Goal: Task Accomplishment & Management: Manage account settings

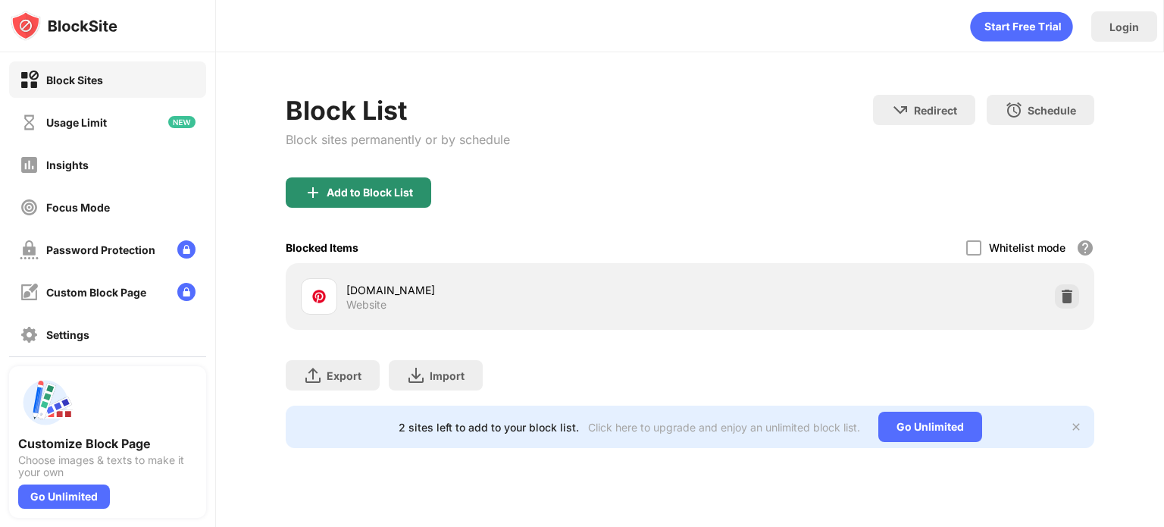
click at [351, 204] on div "Add to Block List" at bounding box center [359, 192] width 146 height 30
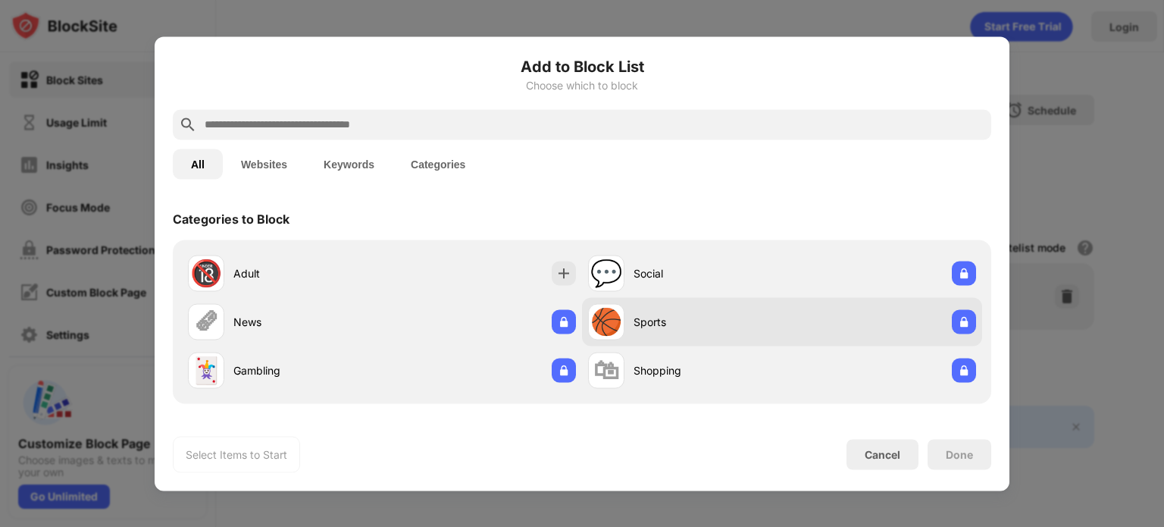
scroll to position [193, 0]
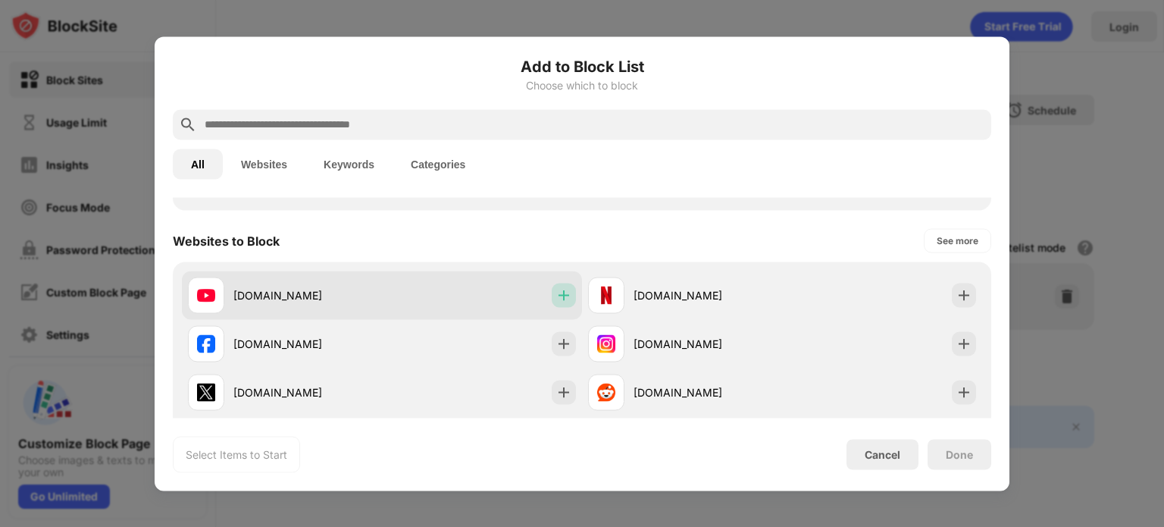
click at [557, 299] on img at bounding box center [563, 294] width 15 height 15
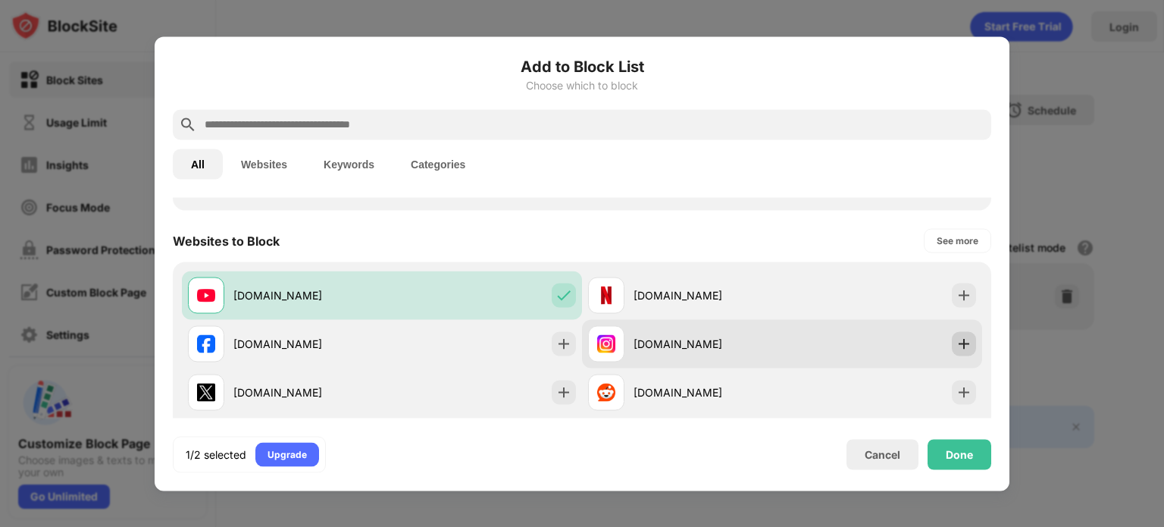
click at [956, 342] on img at bounding box center [963, 343] width 15 height 15
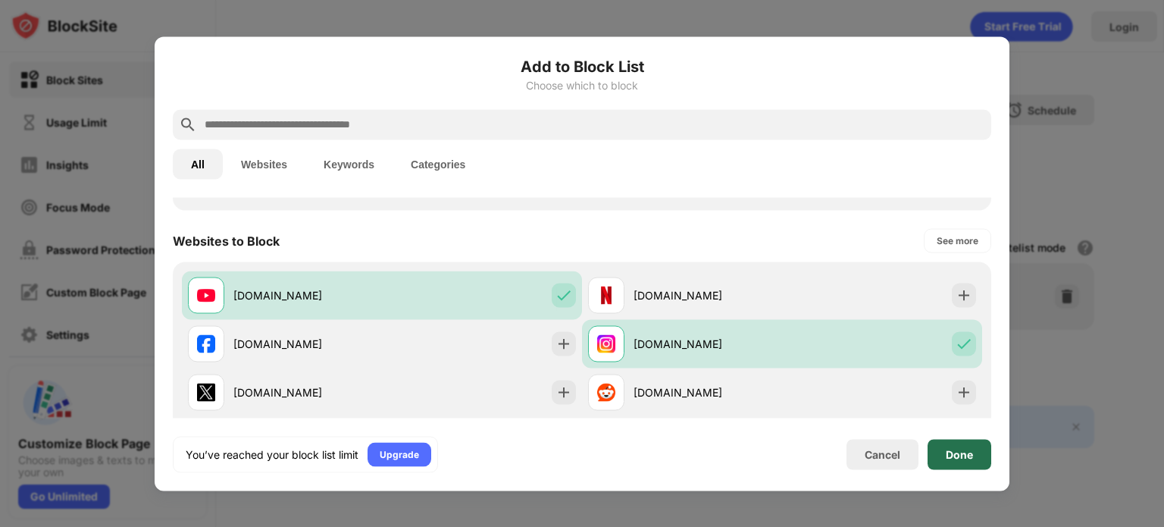
click at [956, 448] on div "Done" at bounding box center [959, 454] width 27 height 12
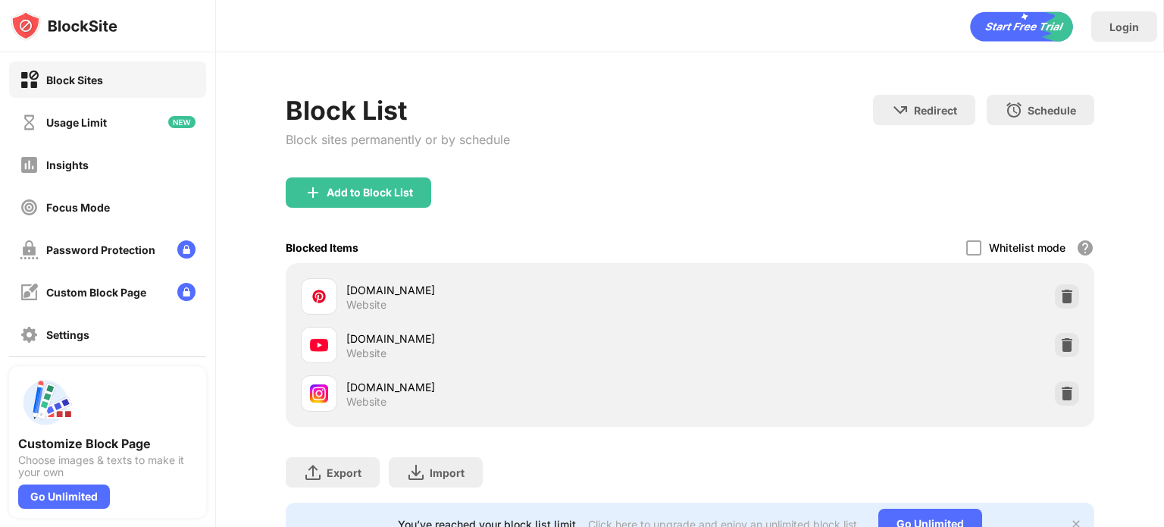
click at [750, 166] on div "Block List Block sites permanently or by schedule Redirect Choose a site to be …" at bounding box center [690, 136] width 809 height 83
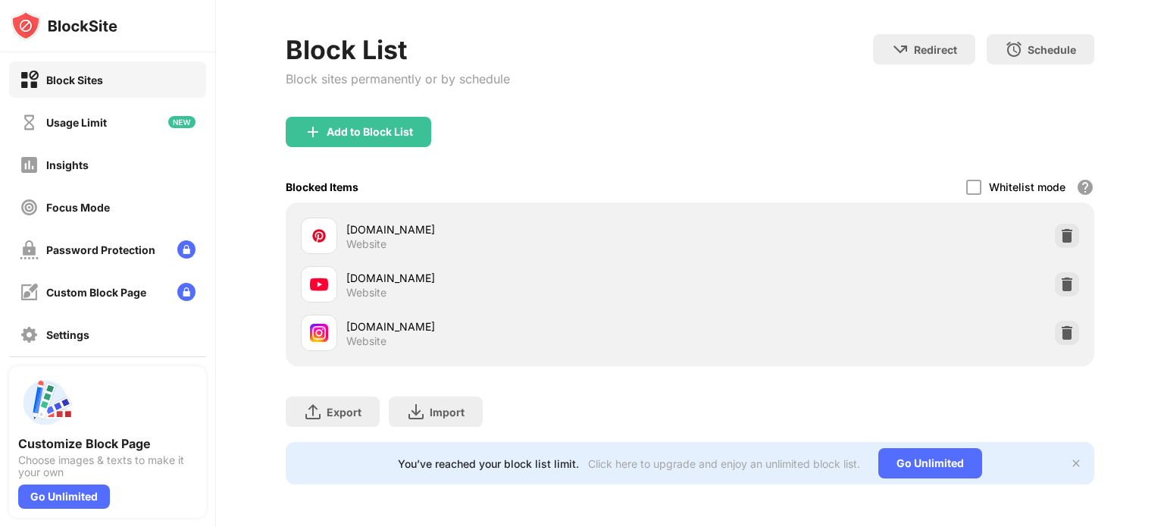
click at [1070, 457] on img at bounding box center [1076, 463] width 12 height 12
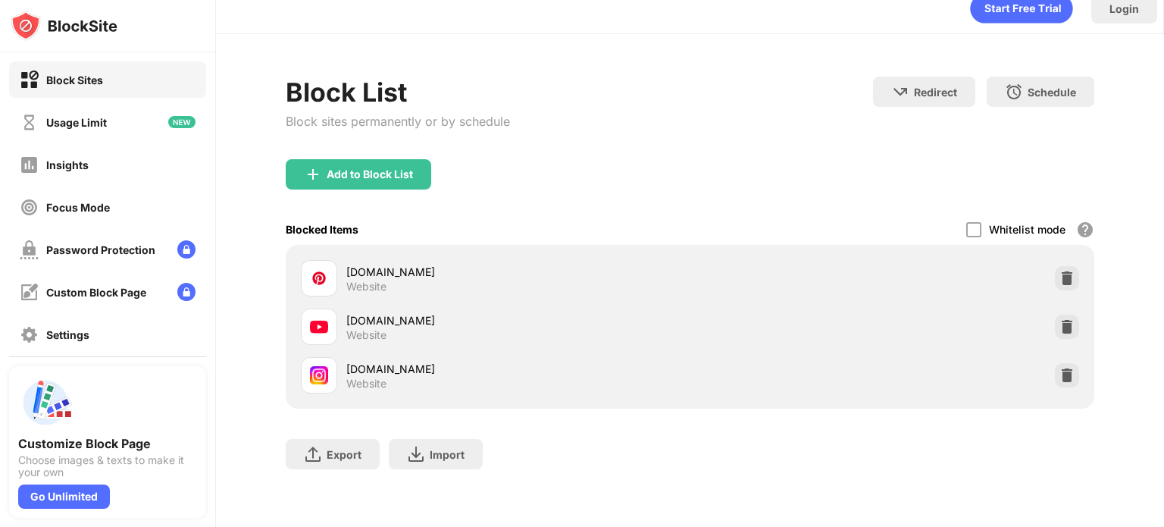
click at [740, 139] on div "Block List Block sites permanently or by schedule Redirect Choose a site to be …" at bounding box center [690, 118] width 809 height 83
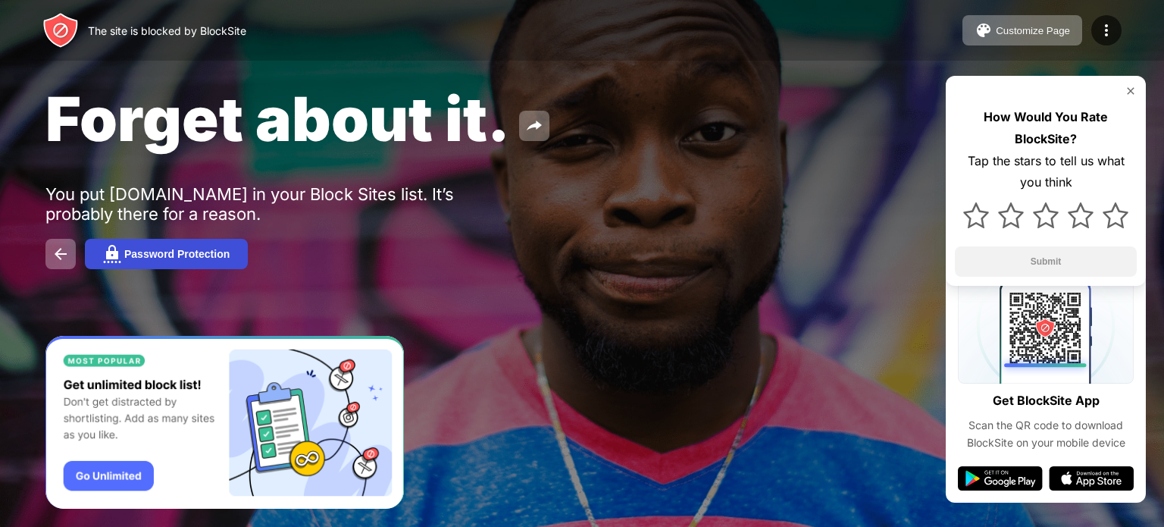
click at [223, 255] on div "Password Protection" at bounding box center [176, 254] width 105 height 12
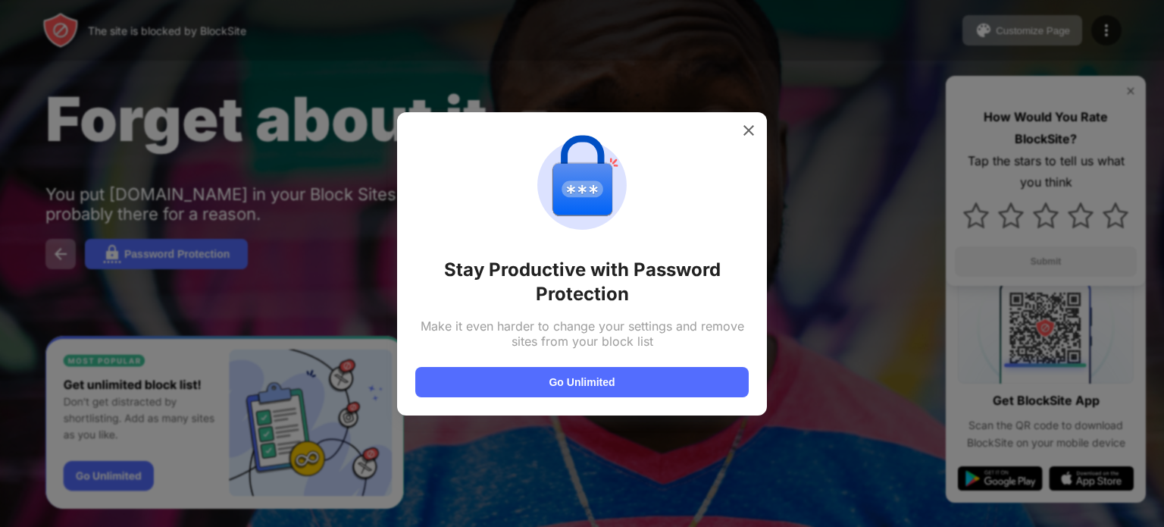
click at [740, 143] on div "Stay Productive with Password Protection Make it even harder to change your set…" at bounding box center [581, 263] width 333 height 267
click at [737, 117] on div "Stay Productive with Password Protection Make it even harder to change your set…" at bounding box center [582, 263] width 370 height 303
click at [739, 129] on div at bounding box center [749, 130] width 24 height 24
